Goal: Task Accomplishment & Management: Manage account settings

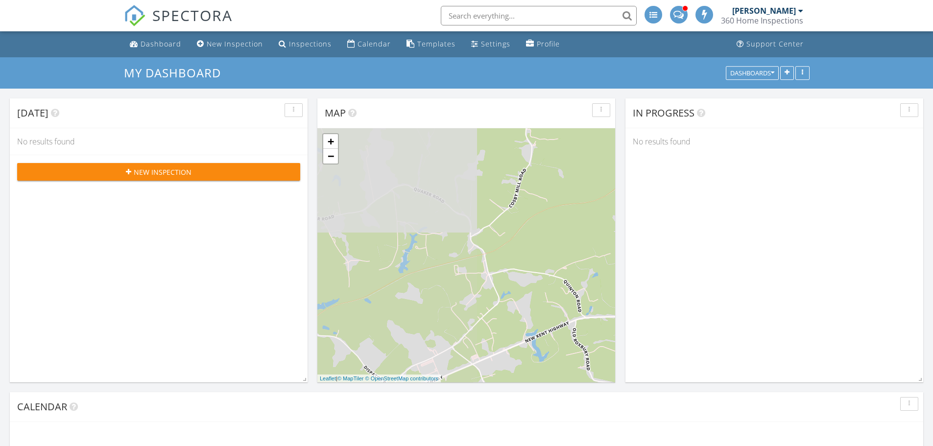
scroll to position [5, 5]
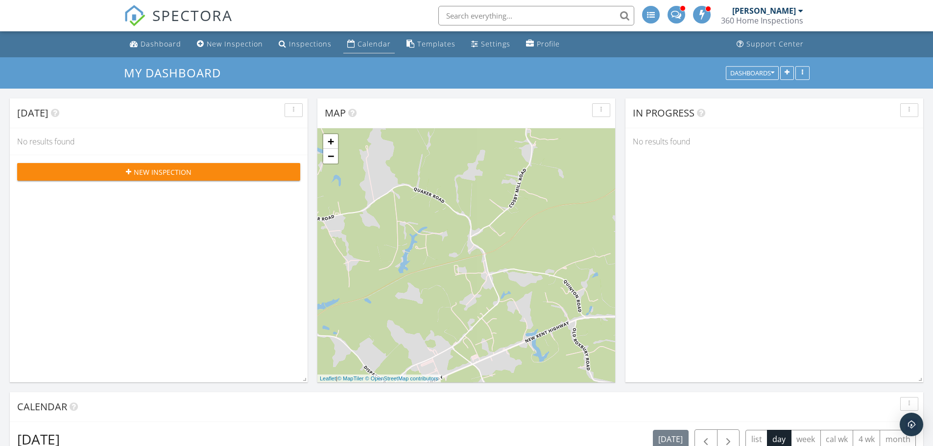
click at [365, 43] on div "Calendar" at bounding box center [374, 43] width 33 height 9
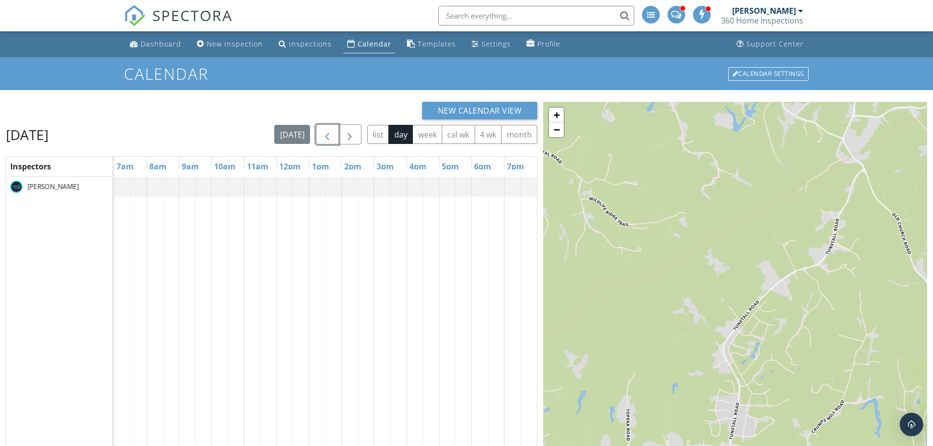
click at [330, 136] on span "button" at bounding box center [327, 135] width 12 height 12
click at [328, 136] on span "button" at bounding box center [327, 135] width 12 height 12
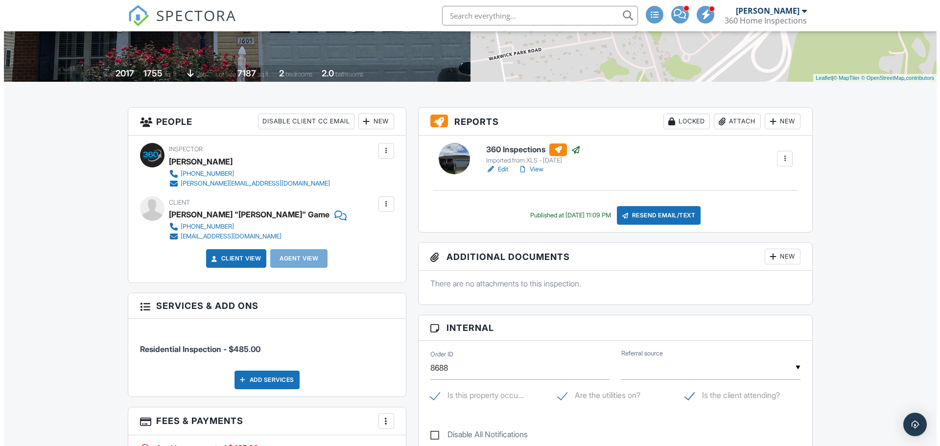
scroll to position [147, 0]
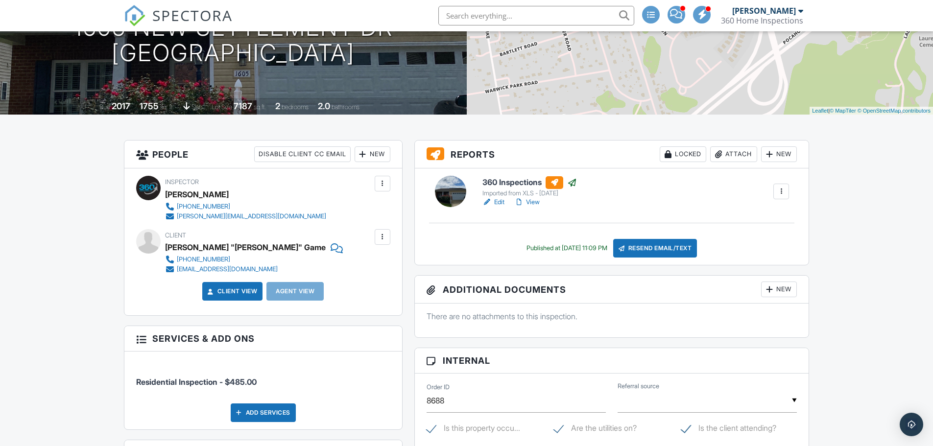
click at [384, 239] on div at bounding box center [383, 237] width 10 height 10
click at [368, 266] on li "Edit" at bounding box center [366, 267] width 36 height 24
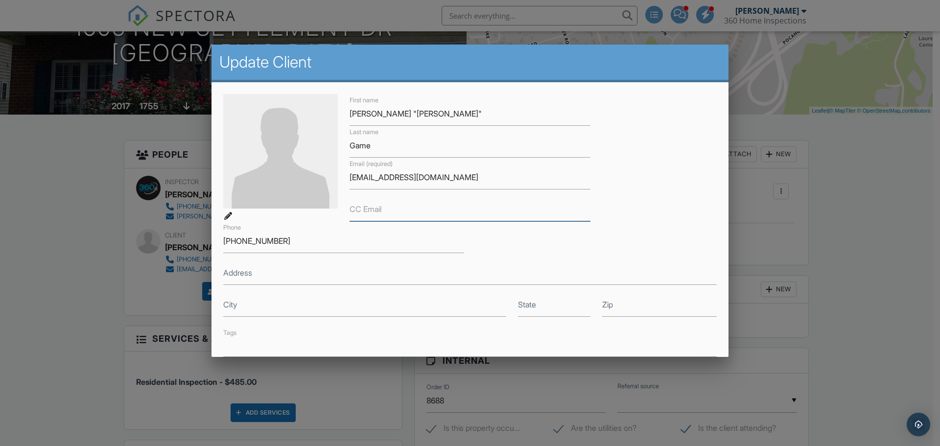
click at [461, 209] on input "CC Email" at bounding box center [470, 209] width 241 height 24
click at [61, 230] on div at bounding box center [470, 230] width 940 height 558
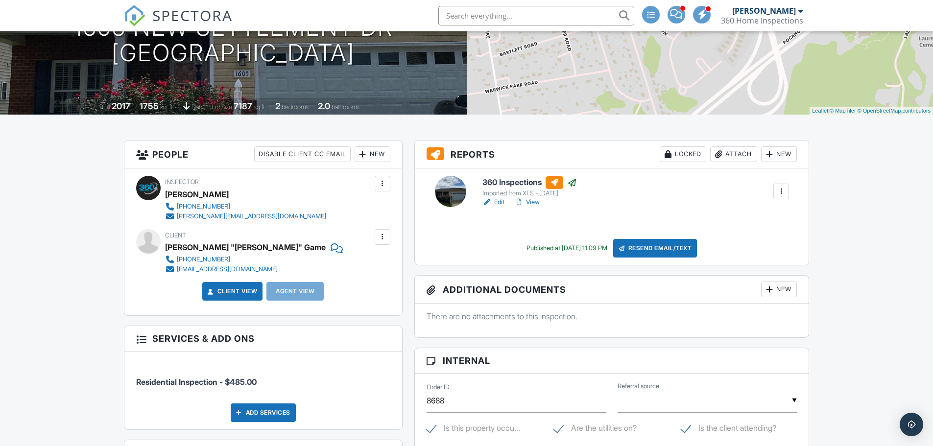
click at [375, 152] on div "New" at bounding box center [373, 154] width 36 height 16
click at [400, 208] on li "Client's Agent" at bounding box center [408, 208] width 96 height 24
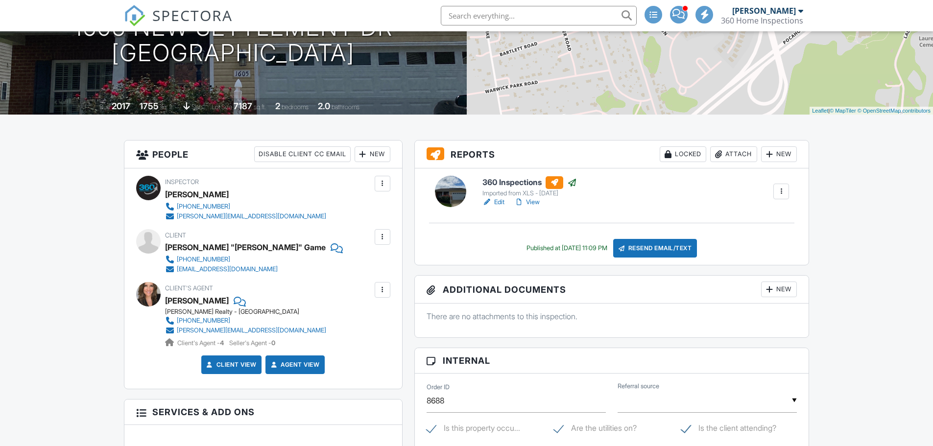
scroll to position [147, 0]
click at [678, 250] on div "Resend Email/Text" at bounding box center [655, 248] width 84 height 19
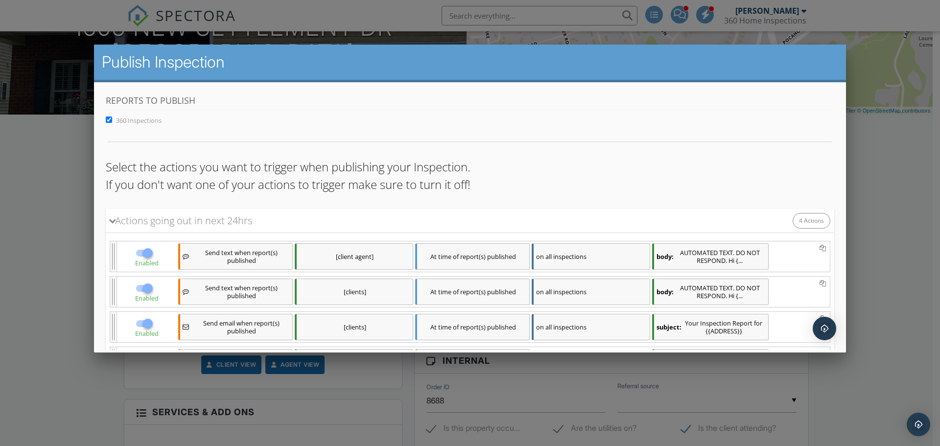
scroll to position [124, 0]
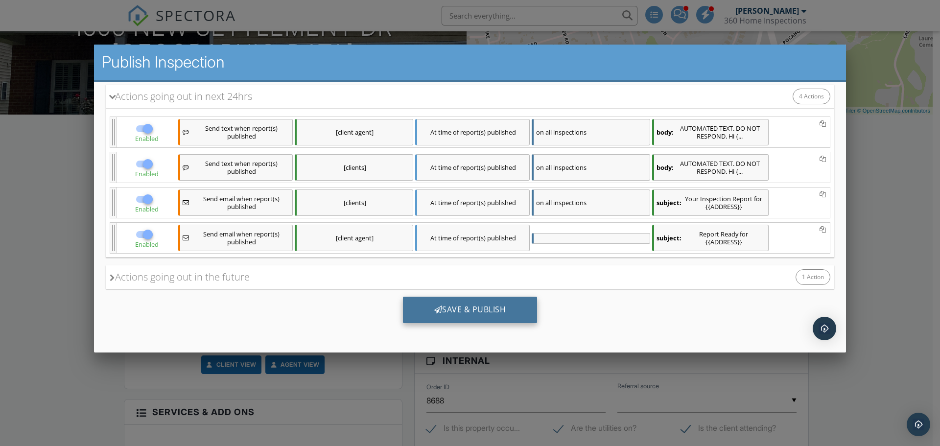
click at [464, 308] on div "Save & Publish" at bounding box center [470, 310] width 135 height 26
